Goal: Find specific page/section: Find specific page/section

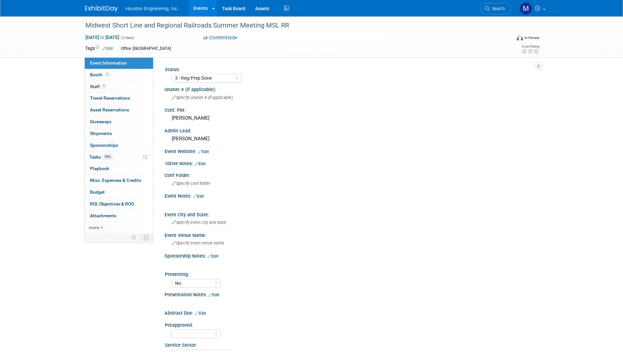
select select "3 - Reg/Prep Done"
select select "No"
select select "Transportation"
click at [200, 10] on link "Events" at bounding box center [200, 8] width 24 height 16
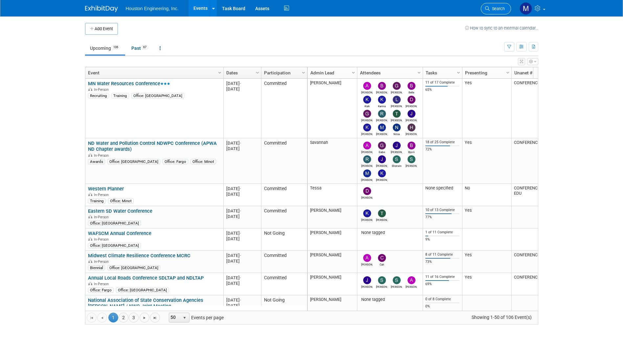
click at [491, 5] on link "Search" at bounding box center [495, 8] width 30 height 11
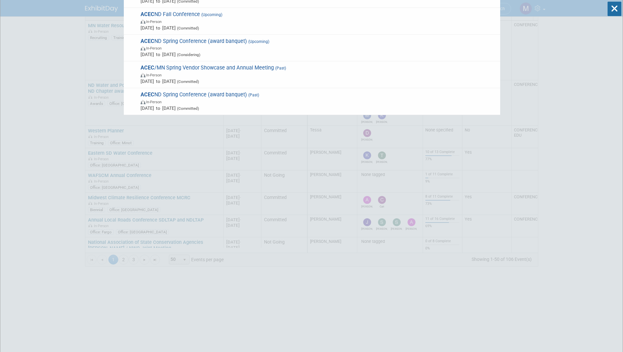
scroll to position [66, 0]
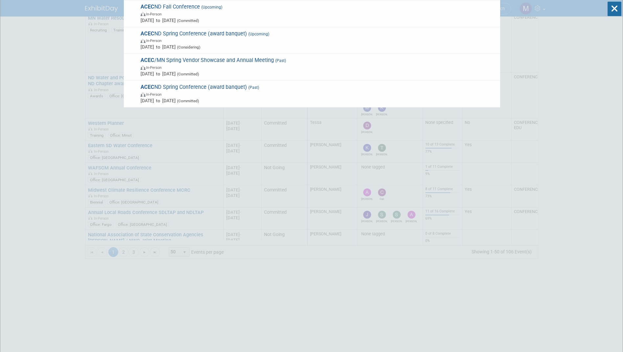
type input "acec"
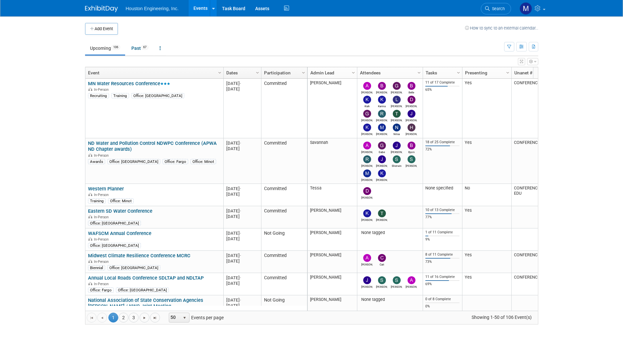
scroll to position [0, 0]
